Goal: Communication & Community: Answer question/provide support

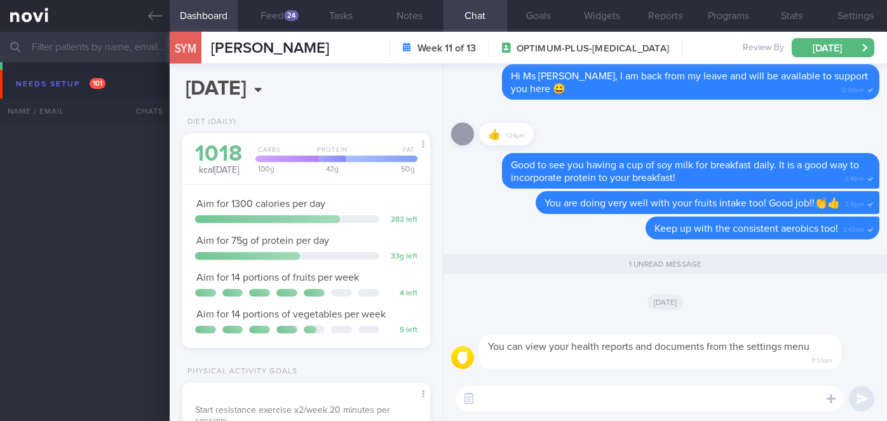
select select "9"
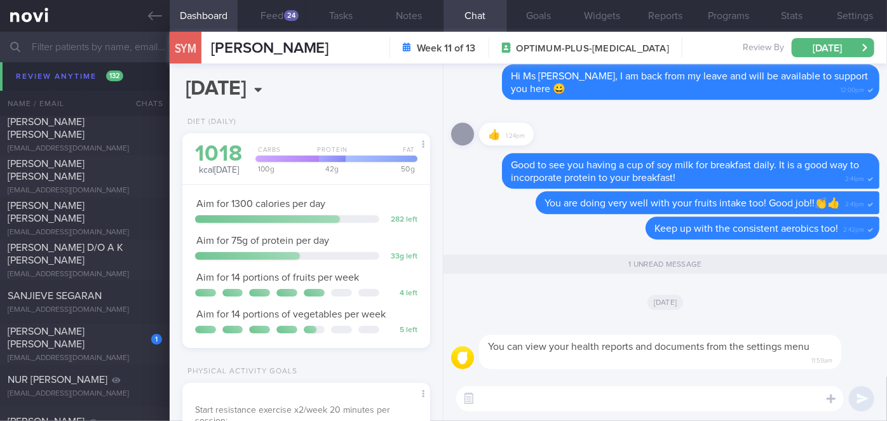
scroll to position [8942, 0]
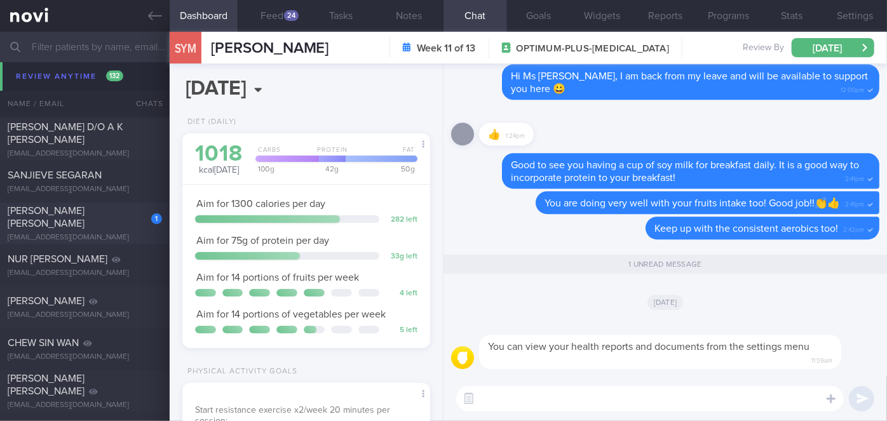
click at [85, 219] on span "[PERSON_NAME] [PERSON_NAME]" at bounding box center [46, 217] width 77 height 23
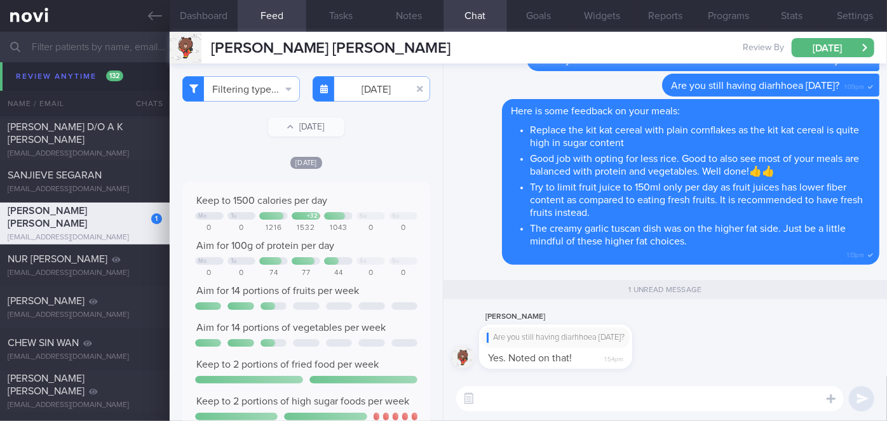
click at [501, 399] on textarea at bounding box center [650, 399] width 388 height 25
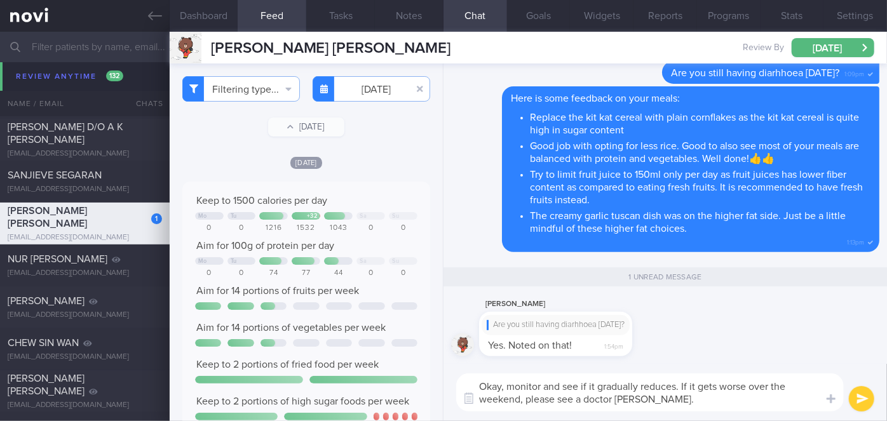
type textarea "Okay, monitor and see if it gradually reduces. If it gets worse over the weeken…"
click at [862, 400] on button "submit" at bounding box center [861, 399] width 25 height 25
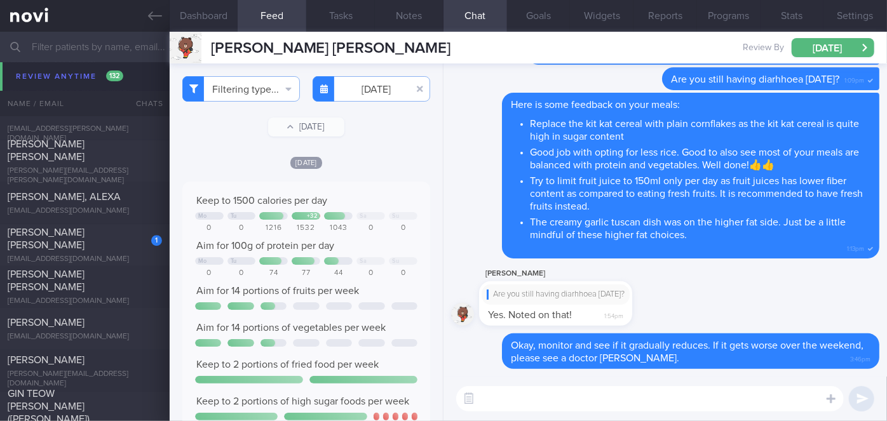
scroll to position [6513, 0]
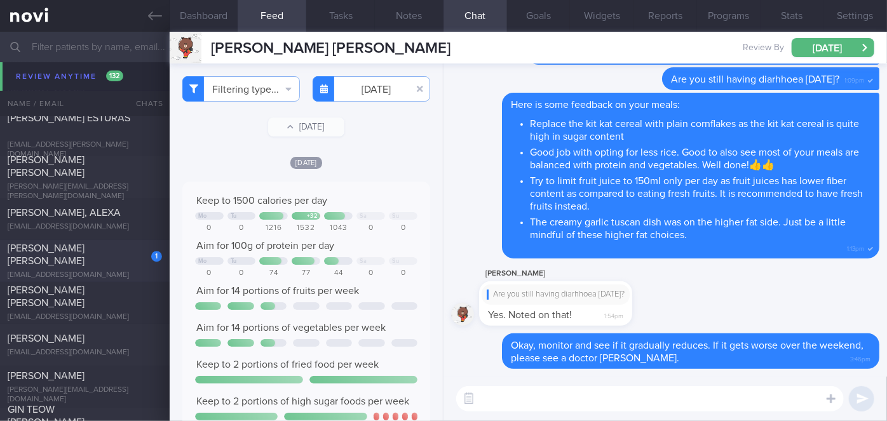
click at [110, 271] on div "[EMAIL_ADDRESS][DOMAIN_NAME]" at bounding box center [85, 276] width 154 height 10
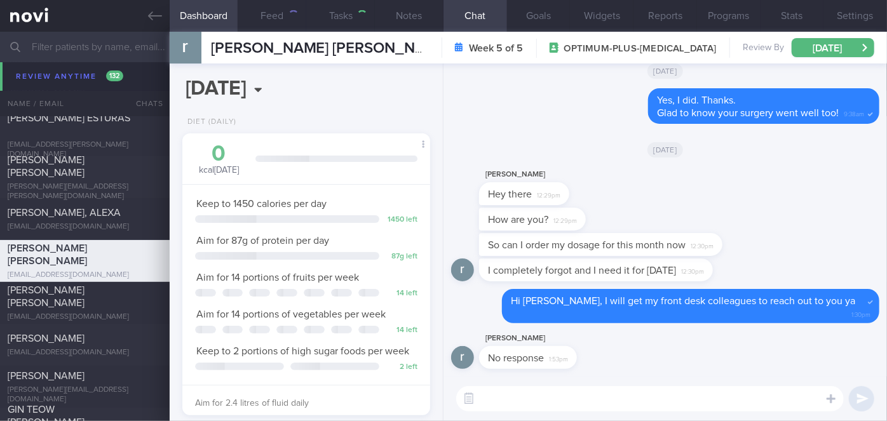
scroll to position [126, 217]
click at [570, 392] on textarea at bounding box center [650, 399] width 388 height 25
type textarea "I"
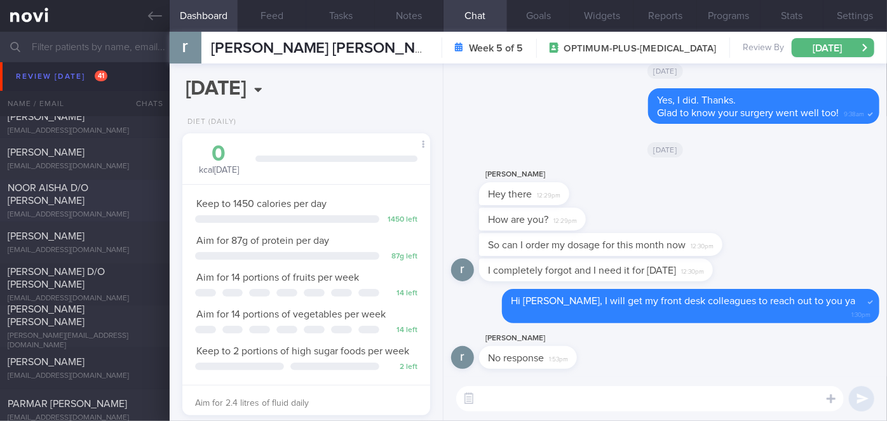
scroll to position [5514, 0]
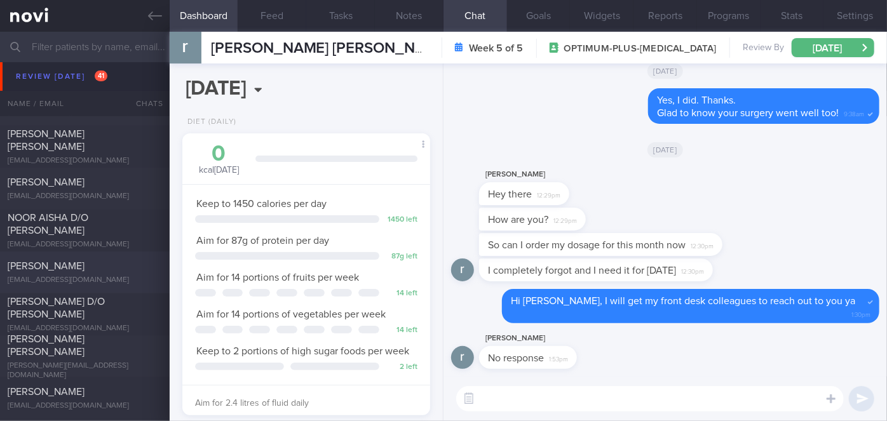
click at [52, 262] on span "[PERSON_NAME]" at bounding box center [46, 266] width 77 height 10
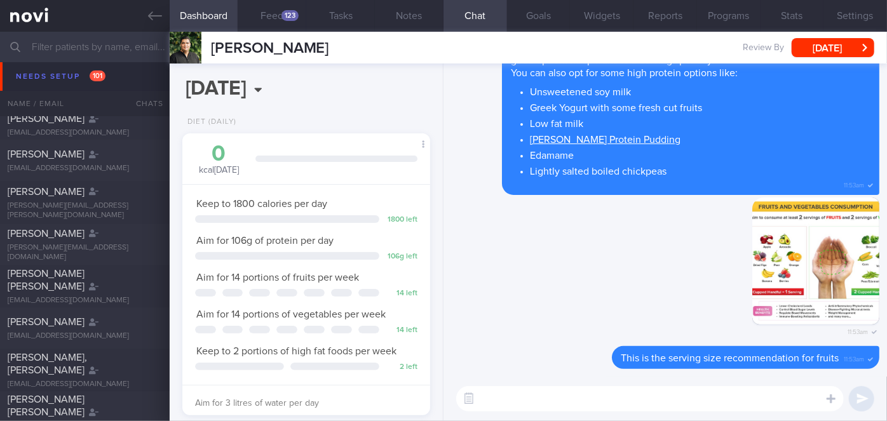
scroll to position [3929, 0]
click at [100, 60] on input "text" at bounding box center [443, 47] width 887 height 31
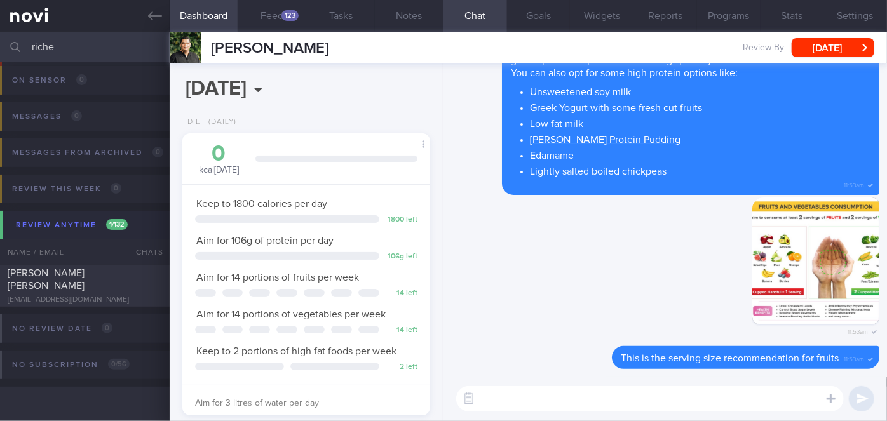
scroll to position [76, 0]
type input "riche"
click at [121, 284] on div "[PERSON_NAME] [PERSON_NAME]" at bounding box center [83, 279] width 151 height 25
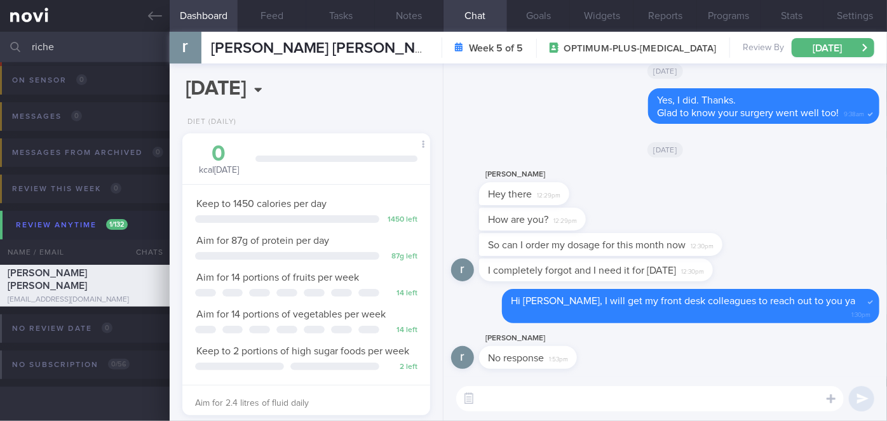
scroll to position [126, 217]
drag, startPoint x: 530, startPoint y: 367, endPoint x: 622, endPoint y: 355, distance: 93.6
click at [622, 355] on div "[PERSON_NAME] No response 1:53pm" at bounding box center [665, 354] width 428 height 46
drag, startPoint x: 545, startPoint y: 367, endPoint x: 652, endPoint y: 368, distance: 106.8
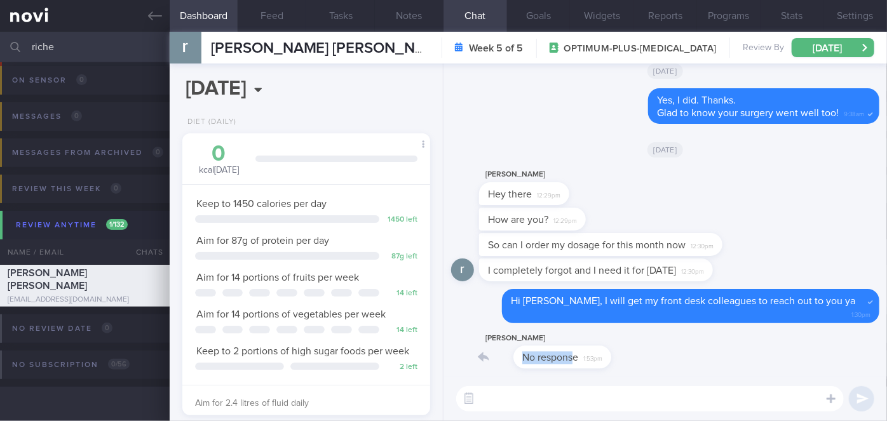
click at [652, 368] on div "[PERSON_NAME] No response 1:53pm" at bounding box center [665, 354] width 428 height 46
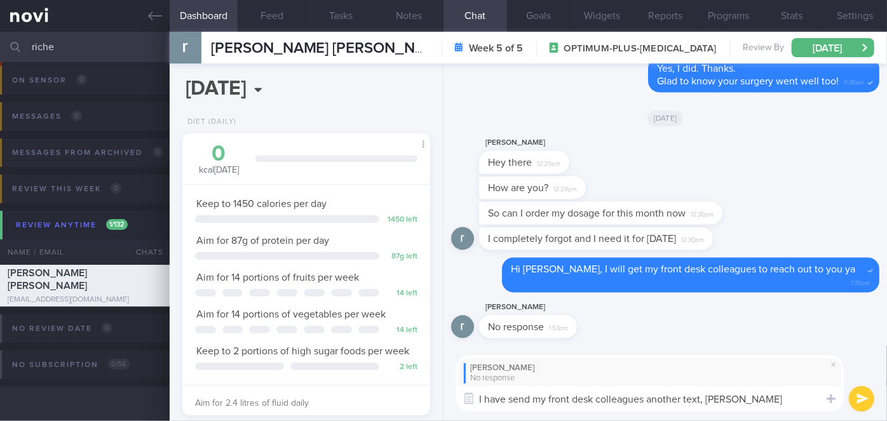
type textarea "I have send my front desk colleagues another text, [PERSON_NAME]"
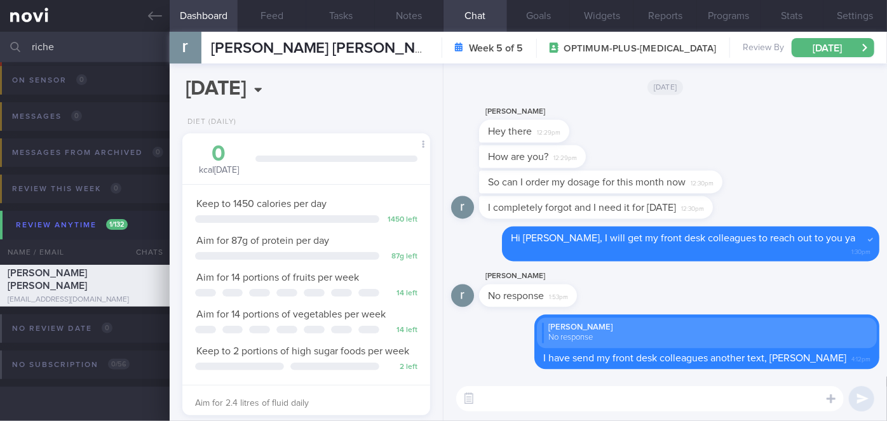
drag, startPoint x: 67, startPoint y: 49, endPoint x: 52, endPoint y: 50, distance: 15.3
click at [52, 50] on input "riche" at bounding box center [443, 47] width 887 height 31
click at [34, 43] on input "riche" at bounding box center [443, 47] width 887 height 31
click at [72, 44] on input "riche" at bounding box center [443, 47] width 887 height 31
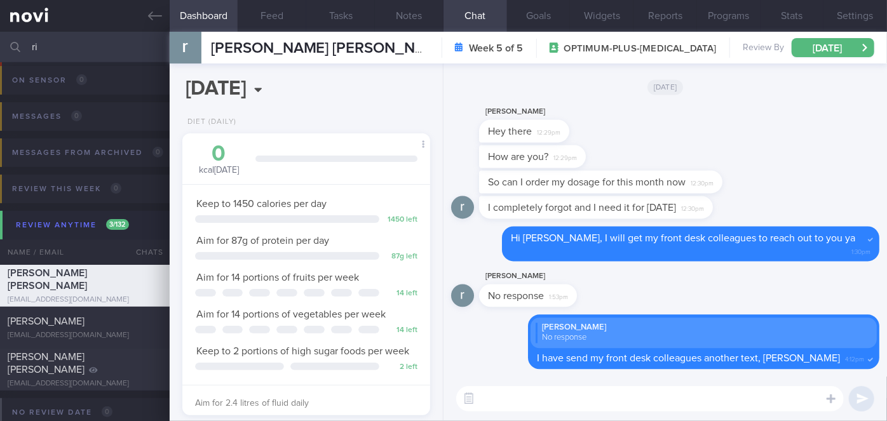
type input "r"
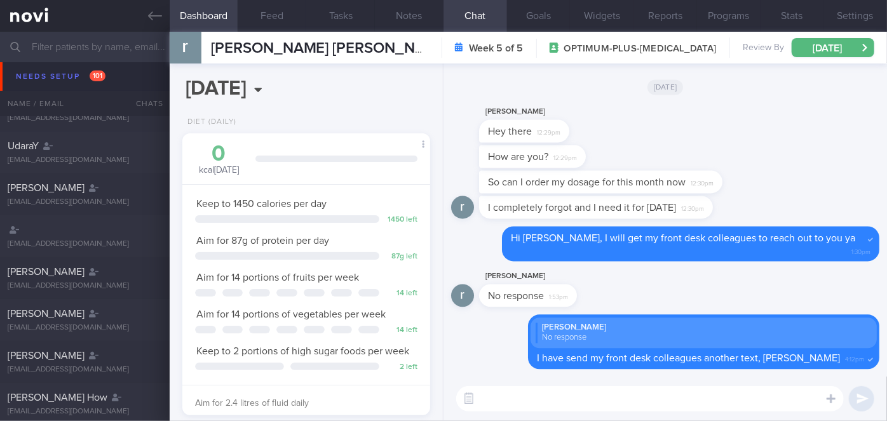
scroll to position [144, 0]
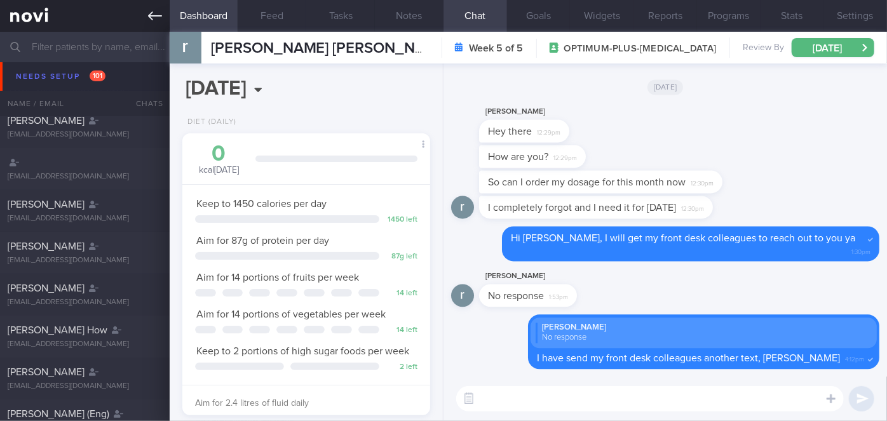
click at [144, 19] on link at bounding box center [85, 16] width 170 height 32
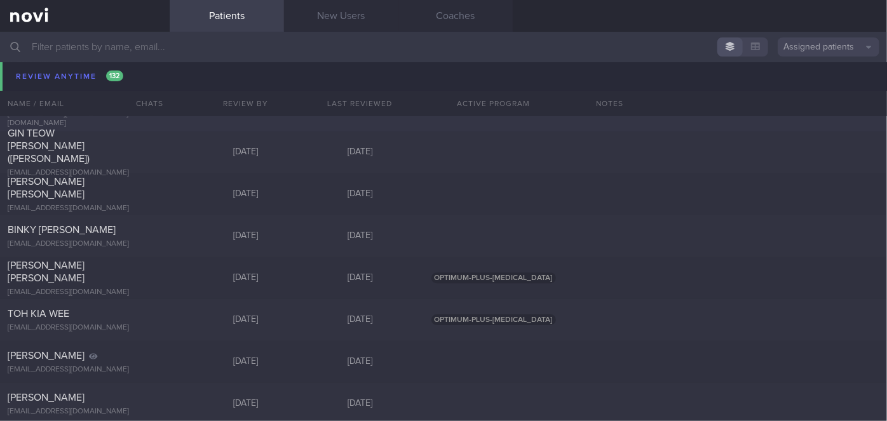
scroll to position [6501, 0]
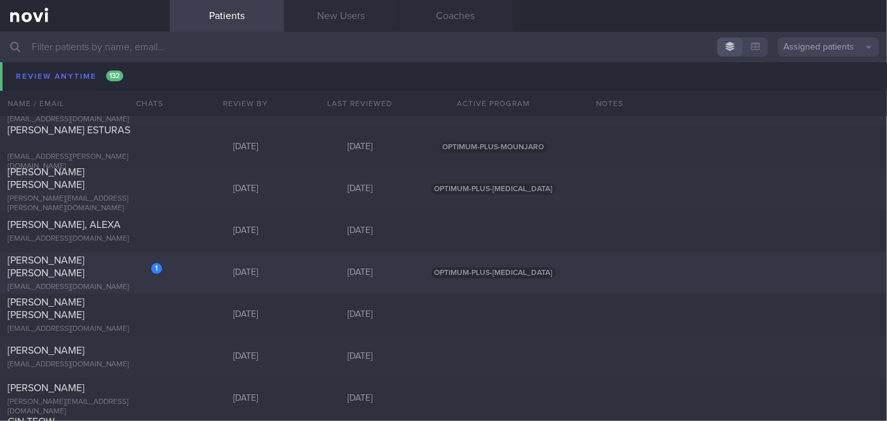
click at [121, 266] on div "[PERSON_NAME] [PERSON_NAME]" at bounding box center [83, 266] width 151 height 25
select select "9"
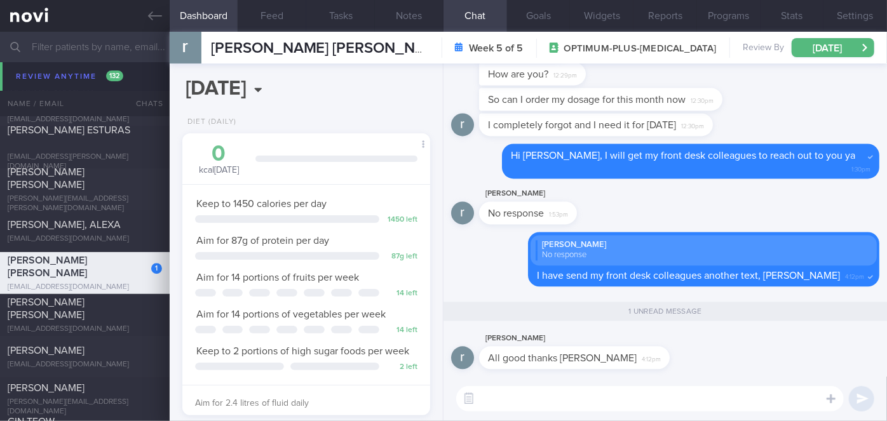
scroll to position [6434, 0]
click at [548, 394] on textarea at bounding box center [650, 399] width 388 height 25
type textarea "I see, okay. That's good to hear!"
